Goal: Check status: Check status

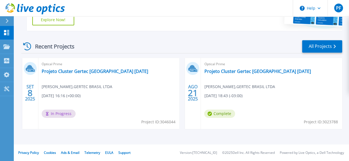
scroll to position [108, 0]
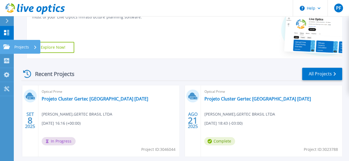
click at [20, 44] on p "Projects" at bounding box center [21, 47] width 15 height 14
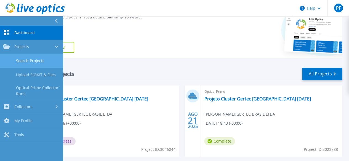
click at [23, 56] on link "Search Projects" at bounding box center [31, 61] width 63 height 14
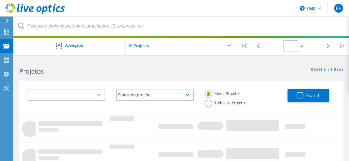
type input "1"
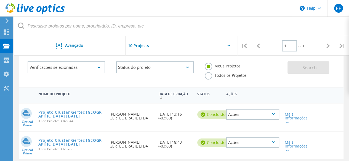
scroll to position [55, 0]
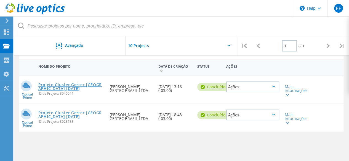
click at [54, 88] on link "Projeto Cluster Gertec [GEOGRAPHIC_DATA] [DATE]" at bounding box center [71, 87] width 66 height 8
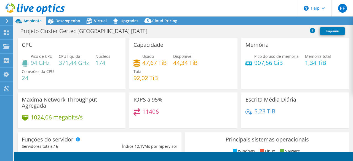
select select "USD"
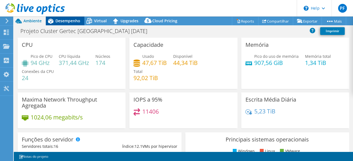
click at [61, 20] on span "Desempenho" at bounding box center [67, 20] width 25 height 5
